Goal: Information Seeking & Learning: Learn about a topic

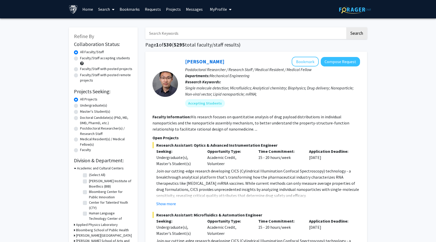
click at [229, 129] on fg-read-more "His research focuses on quantitative analysis of drug payload distributions in …" at bounding box center [251, 122] width 197 height 17
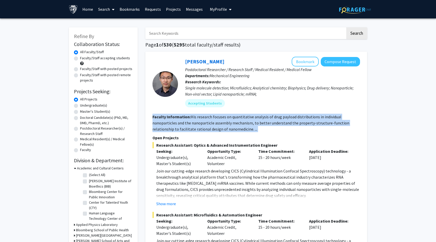
click at [229, 129] on fg-read-more "His research focuses on quantitative analysis of drug payload distributions in …" at bounding box center [251, 122] width 197 height 17
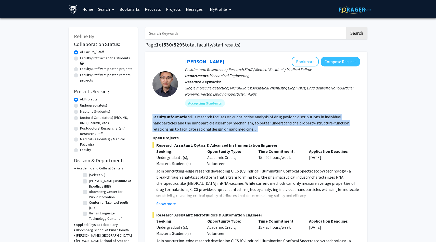
click at [229, 129] on fg-read-more "His research focuses on quantitative analysis of drug payload distributions in …" at bounding box center [251, 122] width 197 height 17
